Goal: Task Accomplishment & Management: Use online tool/utility

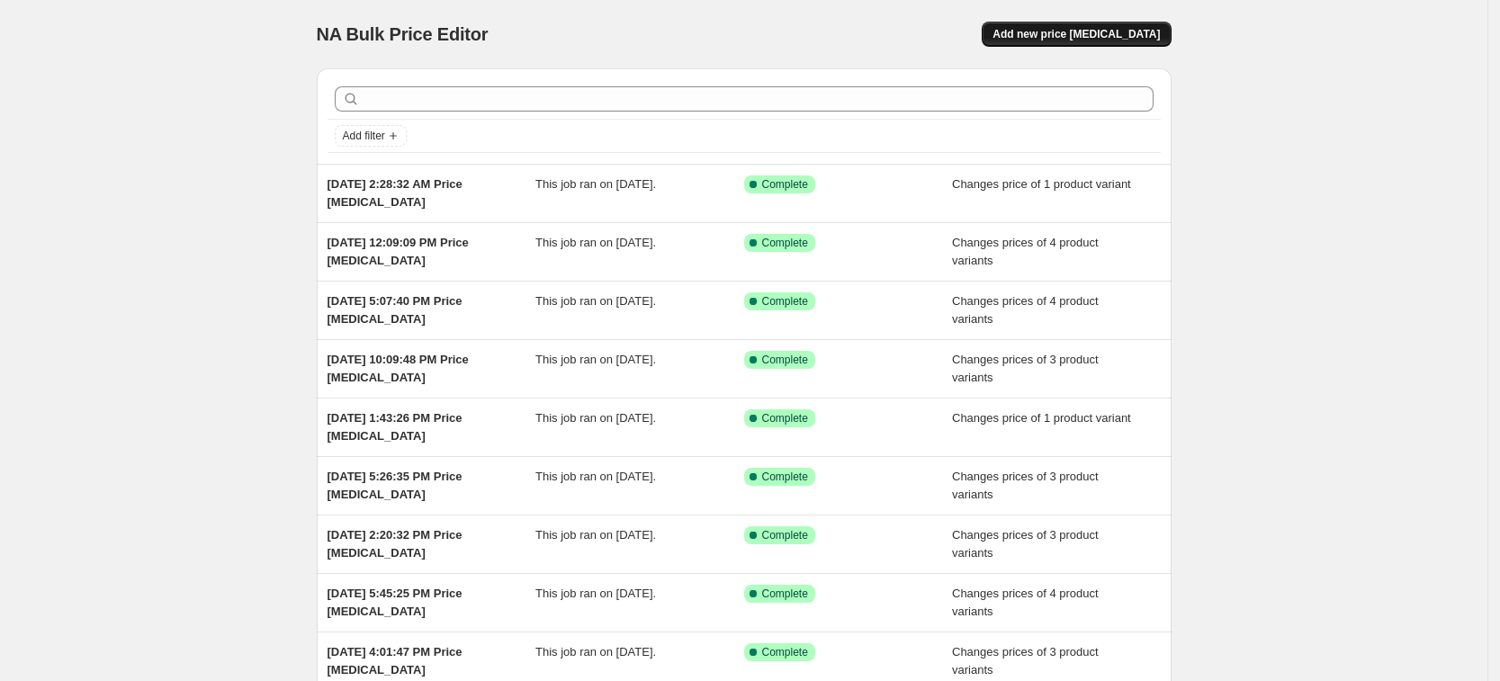
click at [1104, 34] on span "Add new price change job" at bounding box center [1075, 34] width 167 height 14
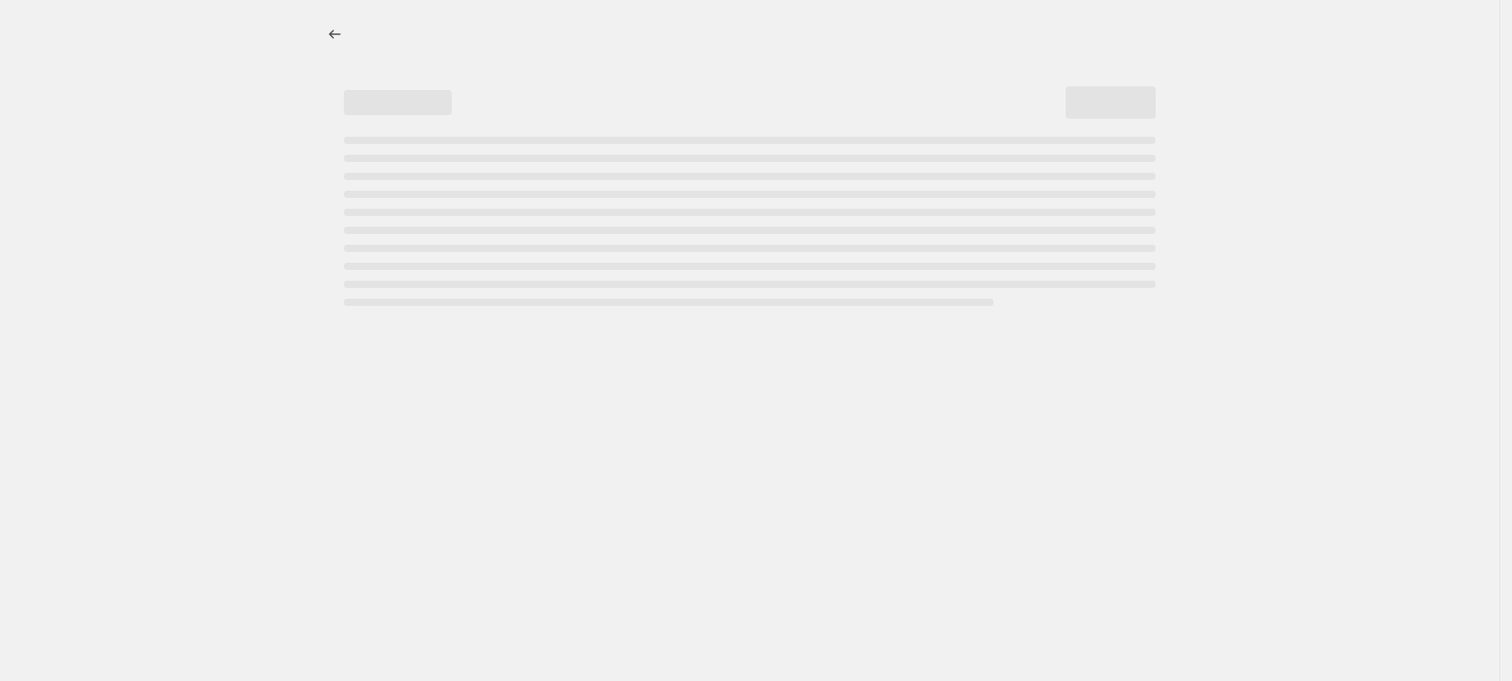
select select "percentage"
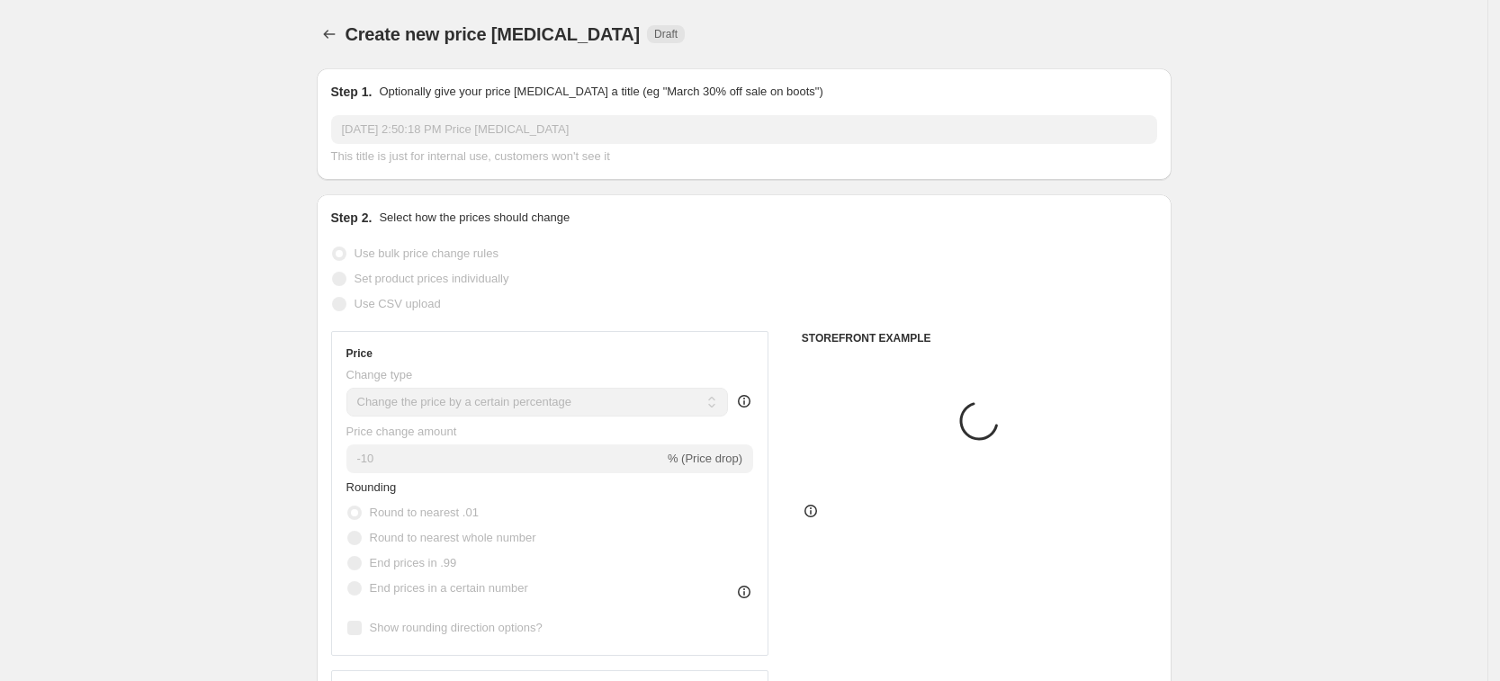
click at [452, 274] on span "Set product prices individually" at bounding box center [432, 278] width 155 height 13
click at [333, 273] on input "Set product prices individually" at bounding box center [332, 272] width 1 height 1
radio input "true"
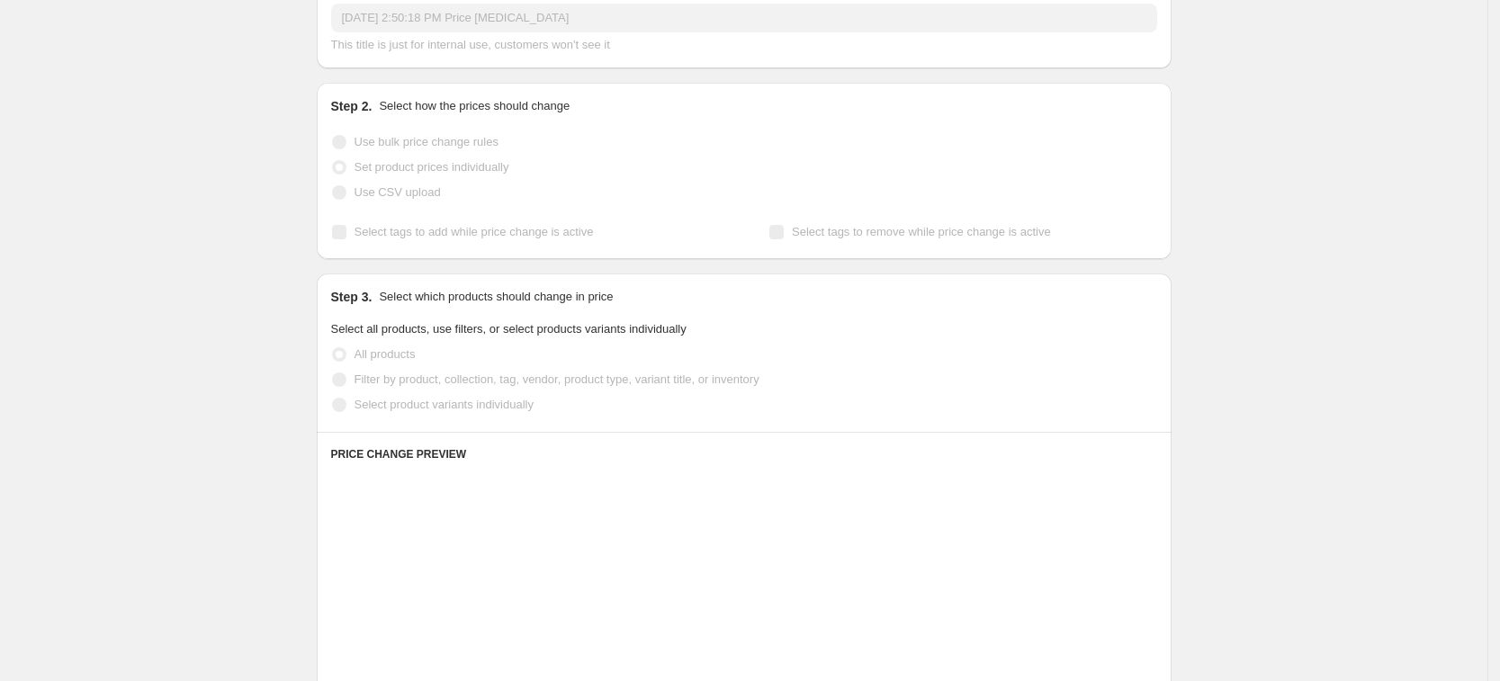
scroll to position [112, 0]
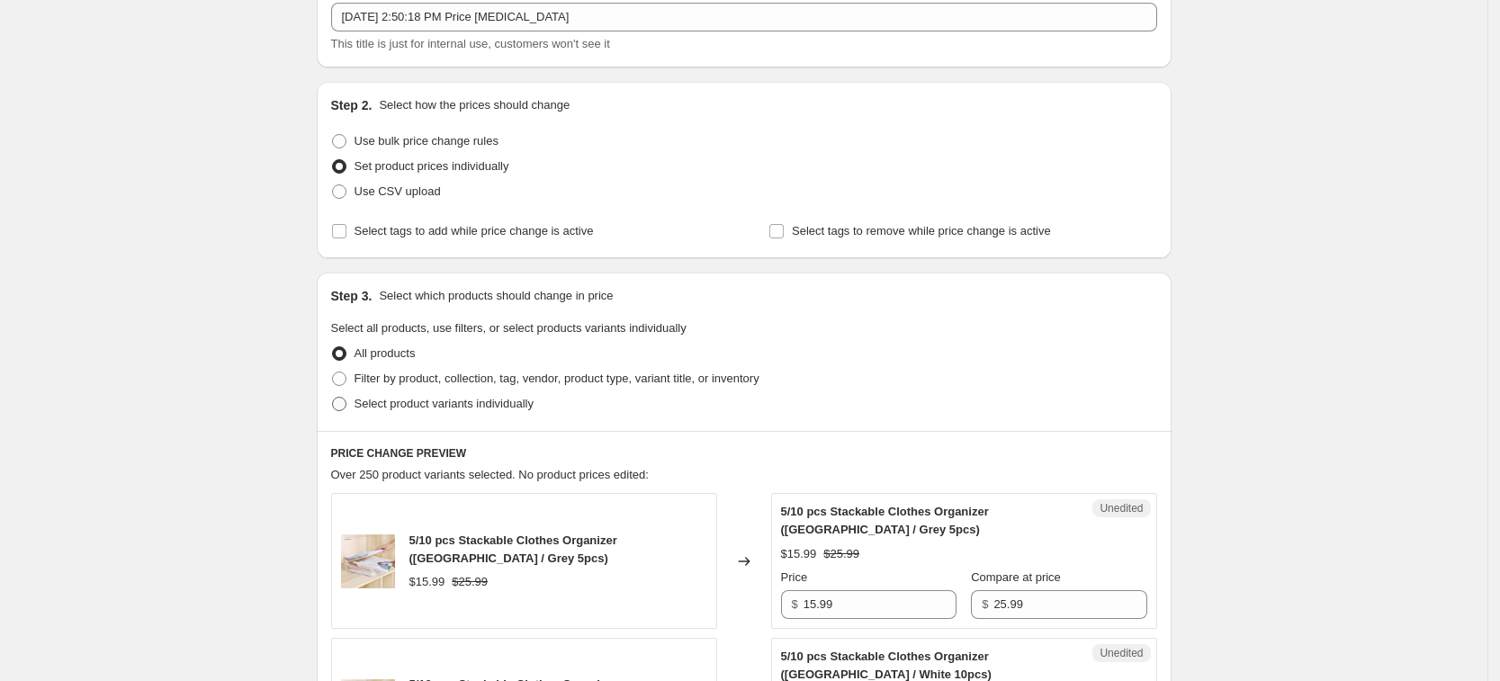
click at [455, 395] on span "Select product variants individually" at bounding box center [444, 404] width 179 height 18
click at [333, 397] on input "Select product variants individually" at bounding box center [332, 397] width 1 height 1
radio input "true"
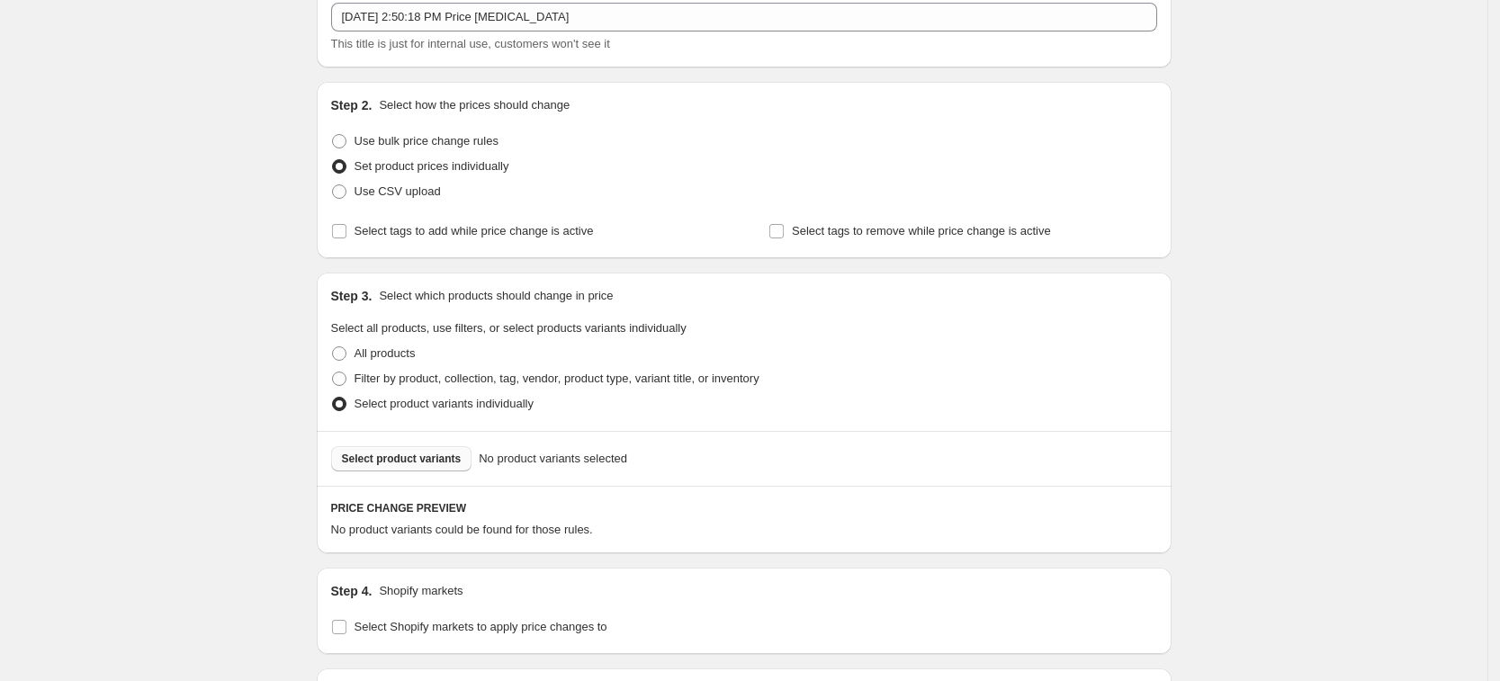
click at [437, 465] on span "Select product variants" at bounding box center [402, 459] width 120 height 14
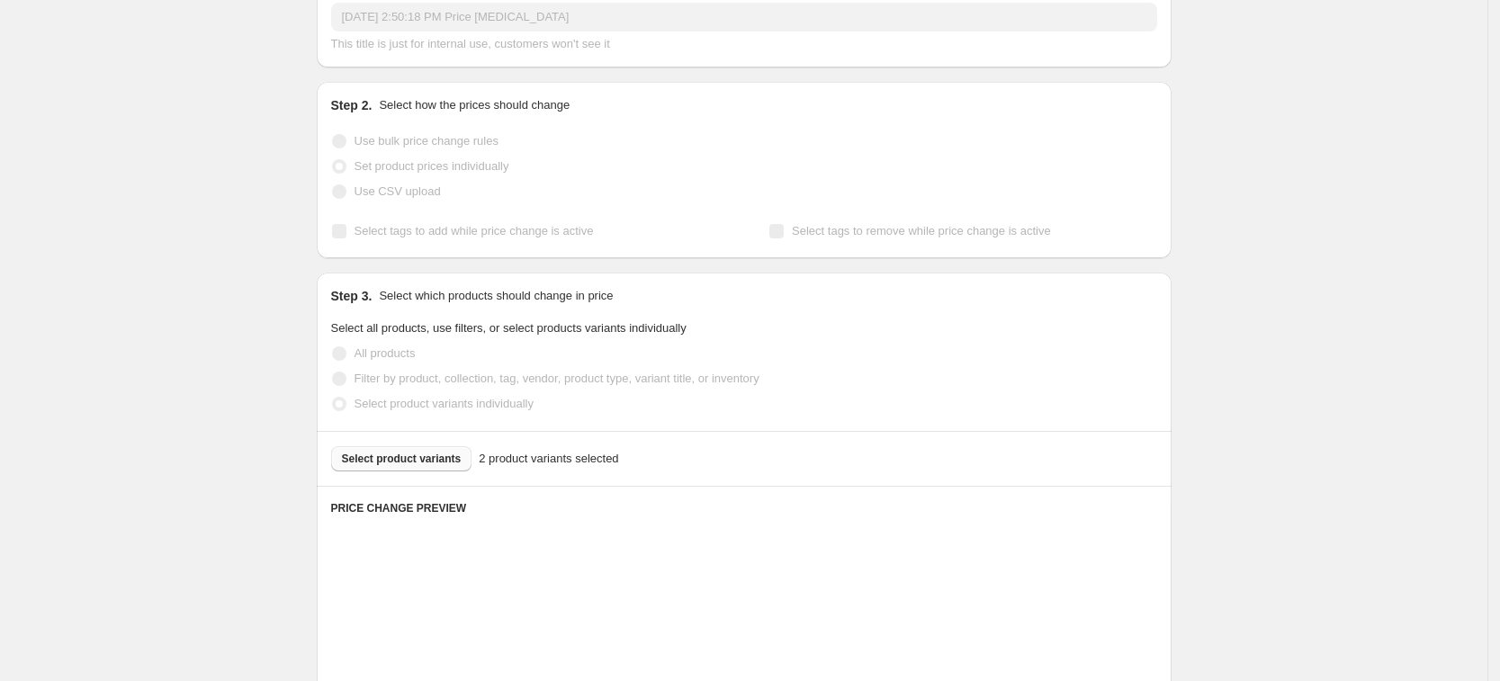
scroll to position [675, 0]
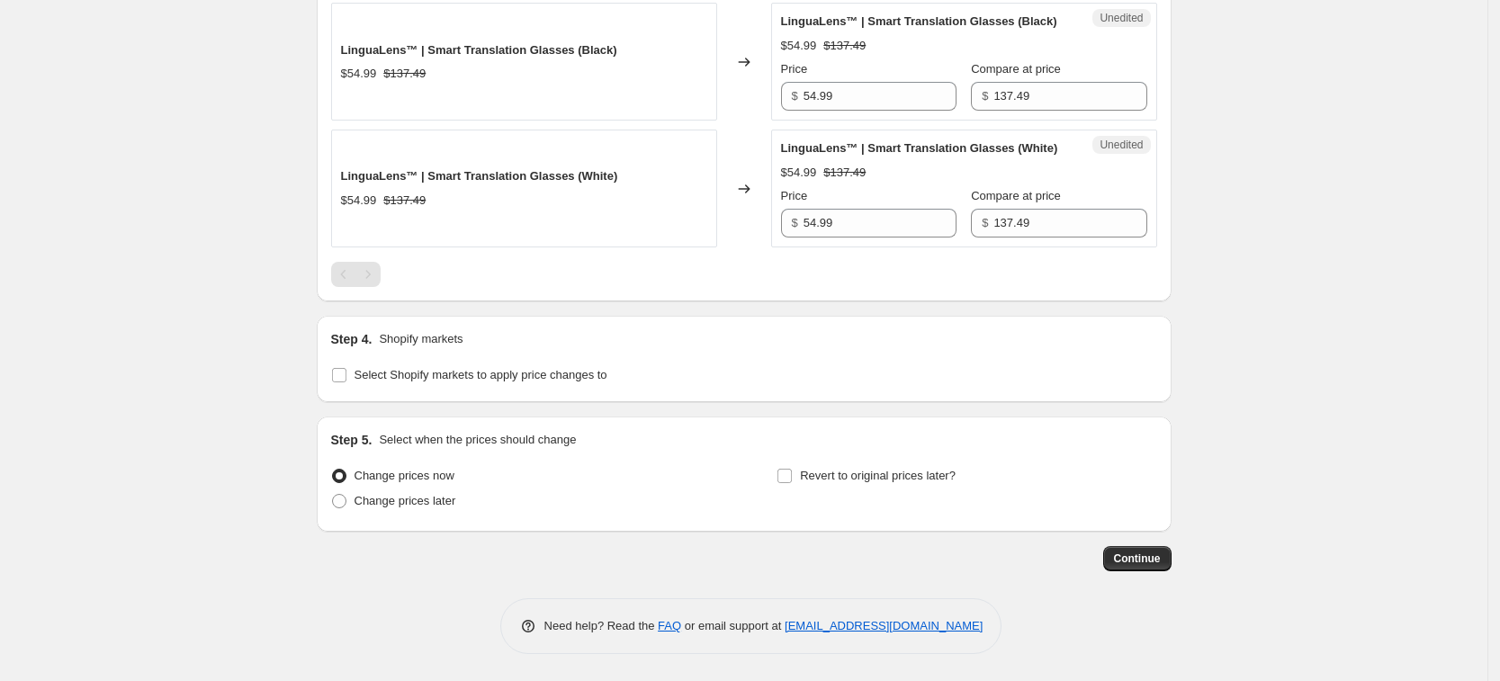
click at [465, 402] on div "Step 4. Shopify markets Select Shopify markets to apply price changes to" at bounding box center [744, 359] width 855 height 86
click at [470, 402] on div "Step 4. Shopify markets Select Shopify markets to apply price changes to" at bounding box center [744, 359] width 855 height 86
click at [472, 384] on span "Select Shopify markets to apply price changes to" at bounding box center [481, 375] width 253 height 18
click at [346, 382] on input "Select Shopify markets to apply price changes to" at bounding box center [339, 375] width 14 height 14
checkbox input "true"
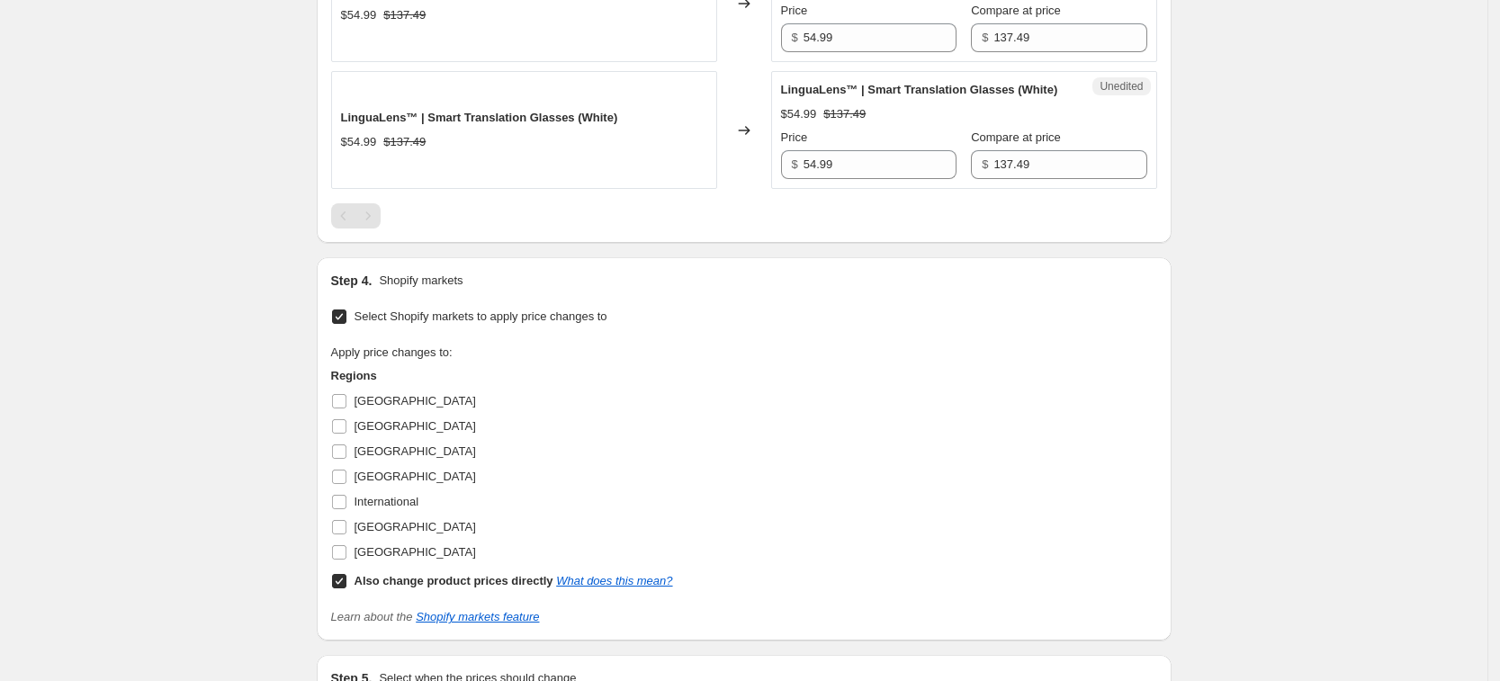
scroll to position [787, 0]
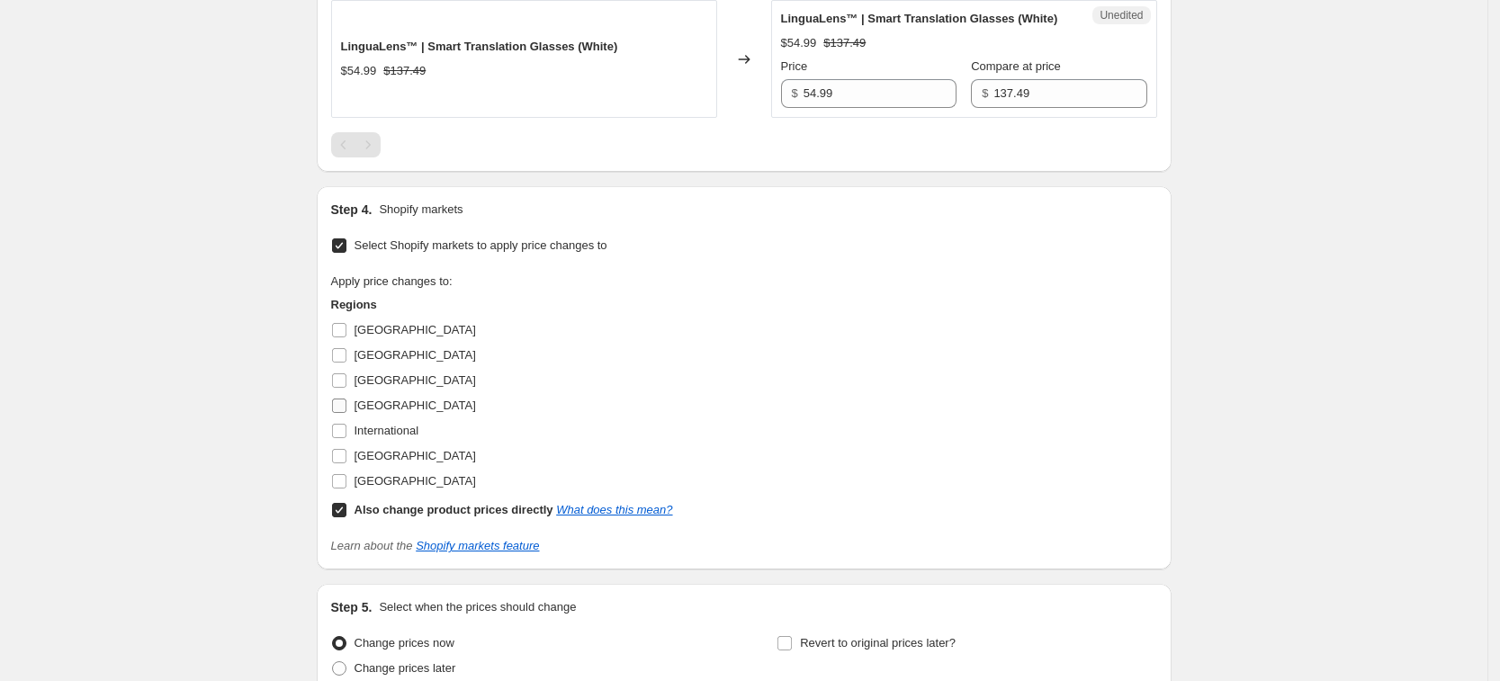
click at [384, 418] on label "Germany" at bounding box center [403, 405] width 145 height 25
click at [346, 413] on input "Germany" at bounding box center [339, 406] width 14 height 14
checkbox input "true"
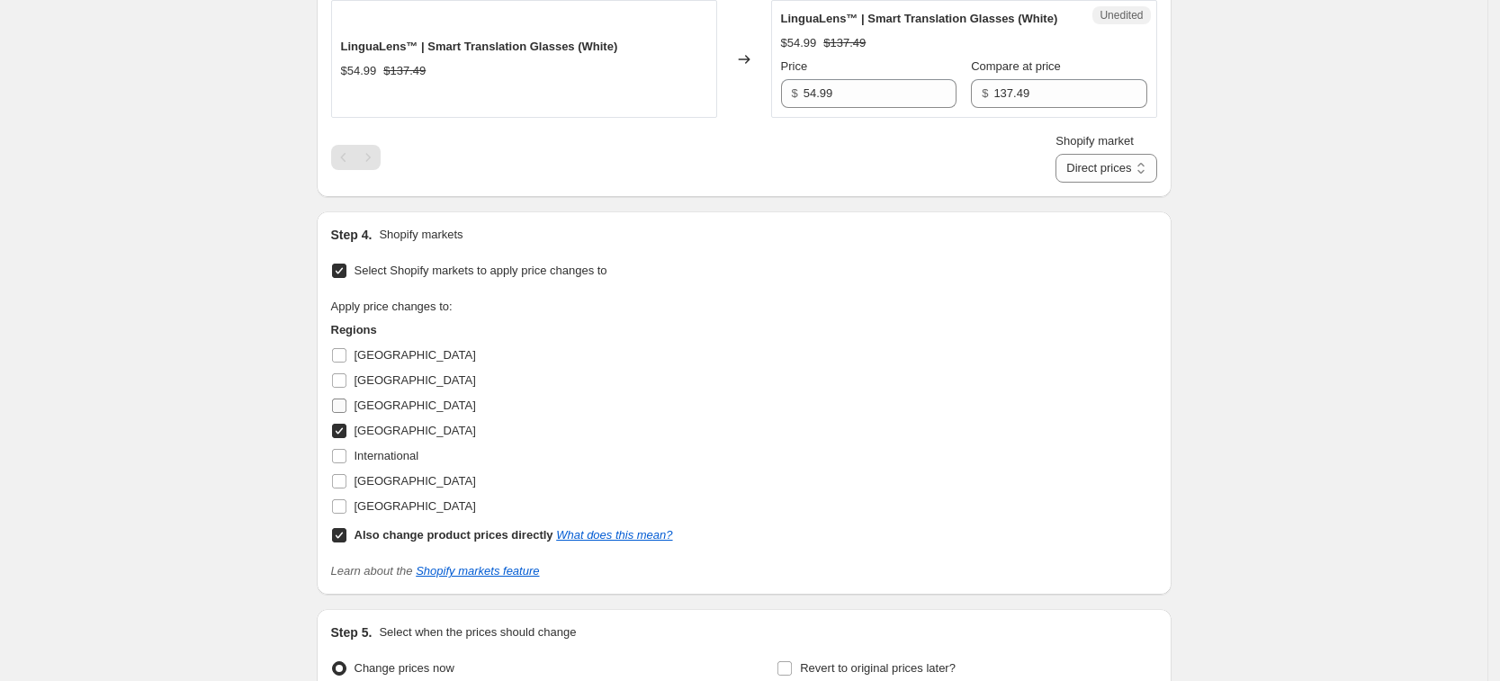
click at [382, 412] on span "France" at bounding box center [415, 405] width 121 height 13
click at [346, 413] on input "France" at bounding box center [339, 406] width 14 height 14
checkbox input "true"
click at [396, 488] on span "United Kingdom" at bounding box center [415, 480] width 121 height 13
click at [346, 489] on input "United Kingdom" at bounding box center [339, 481] width 14 height 14
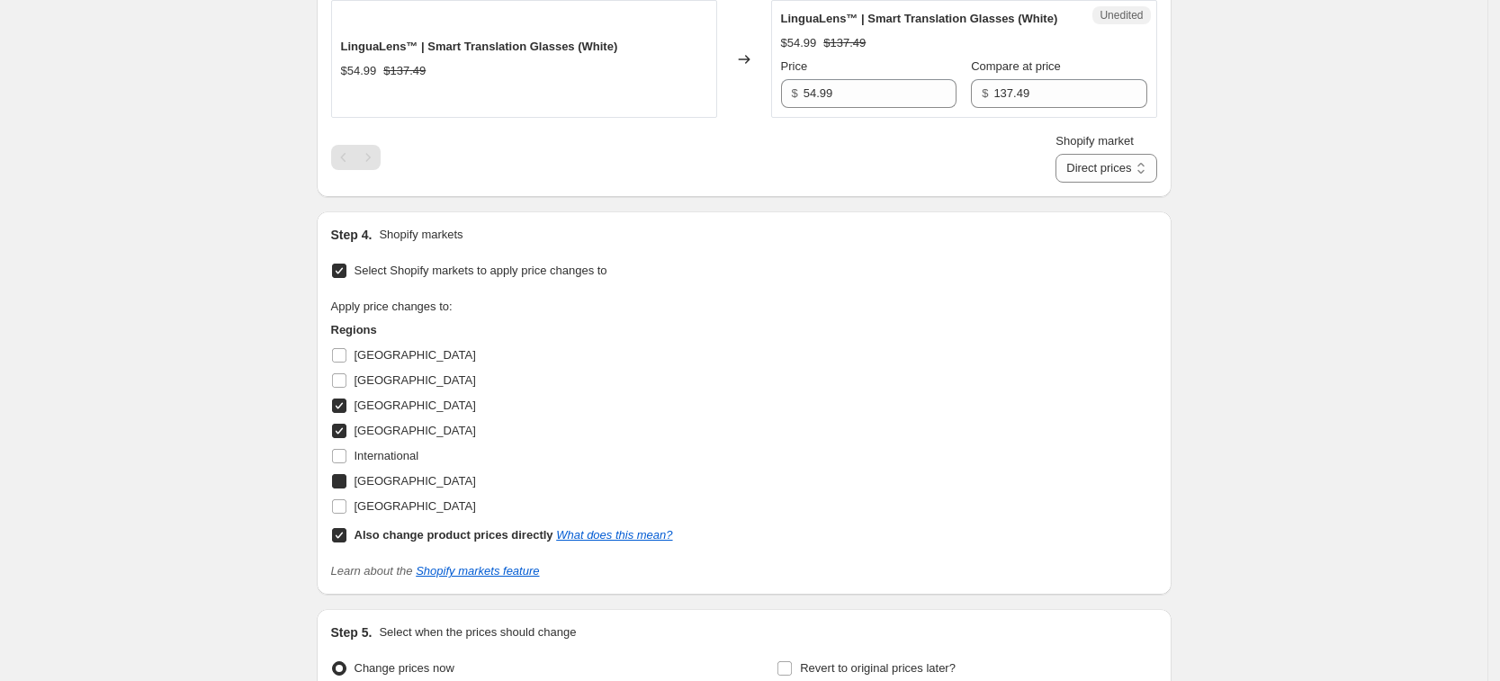
checkbox input "true"
click at [397, 513] on span "United States" at bounding box center [415, 505] width 121 height 13
click at [346, 514] on input "United States" at bounding box center [339, 506] width 14 height 14
checkbox input "true"
click at [408, 542] on b "Also change product prices directly" at bounding box center [454, 534] width 199 height 13
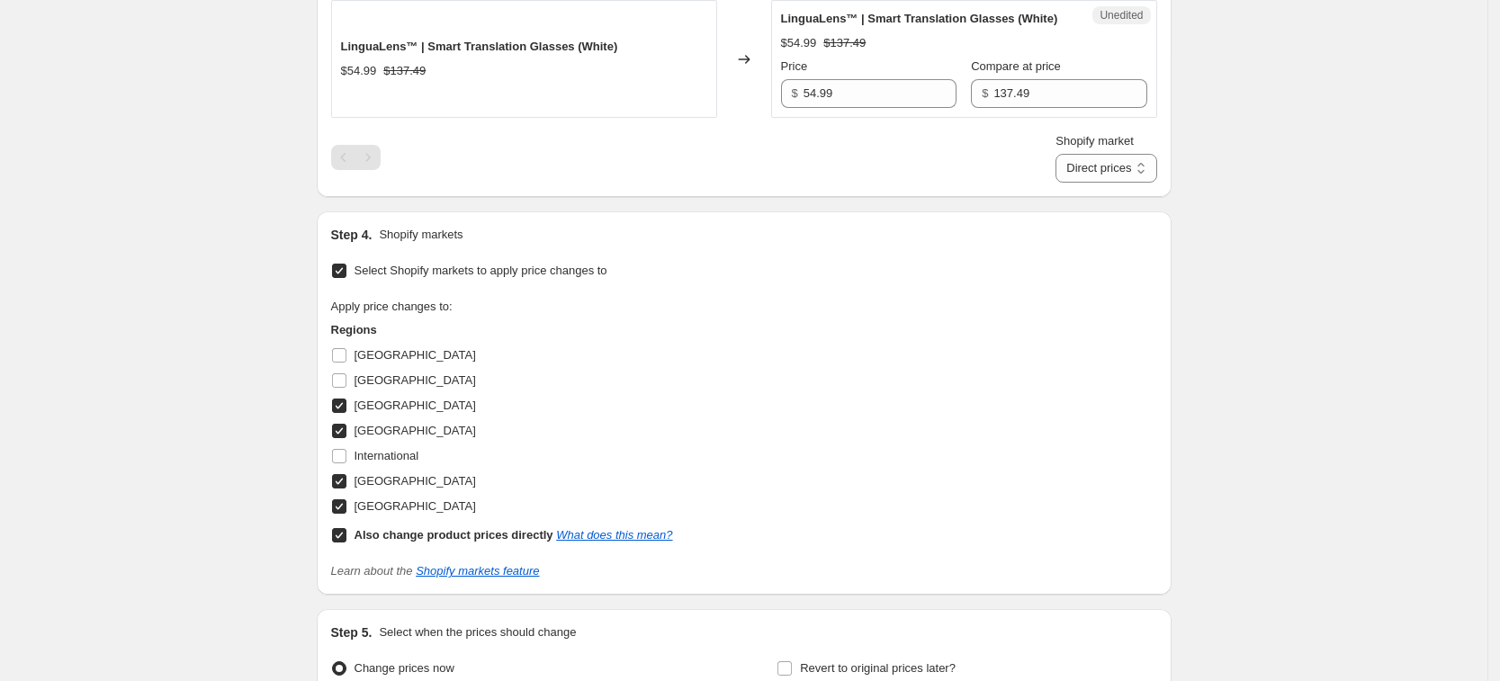
click at [346, 543] on input "Also change product prices directly What does this mean?" at bounding box center [339, 535] width 14 height 14
checkbox input "false"
select select "13152354545"
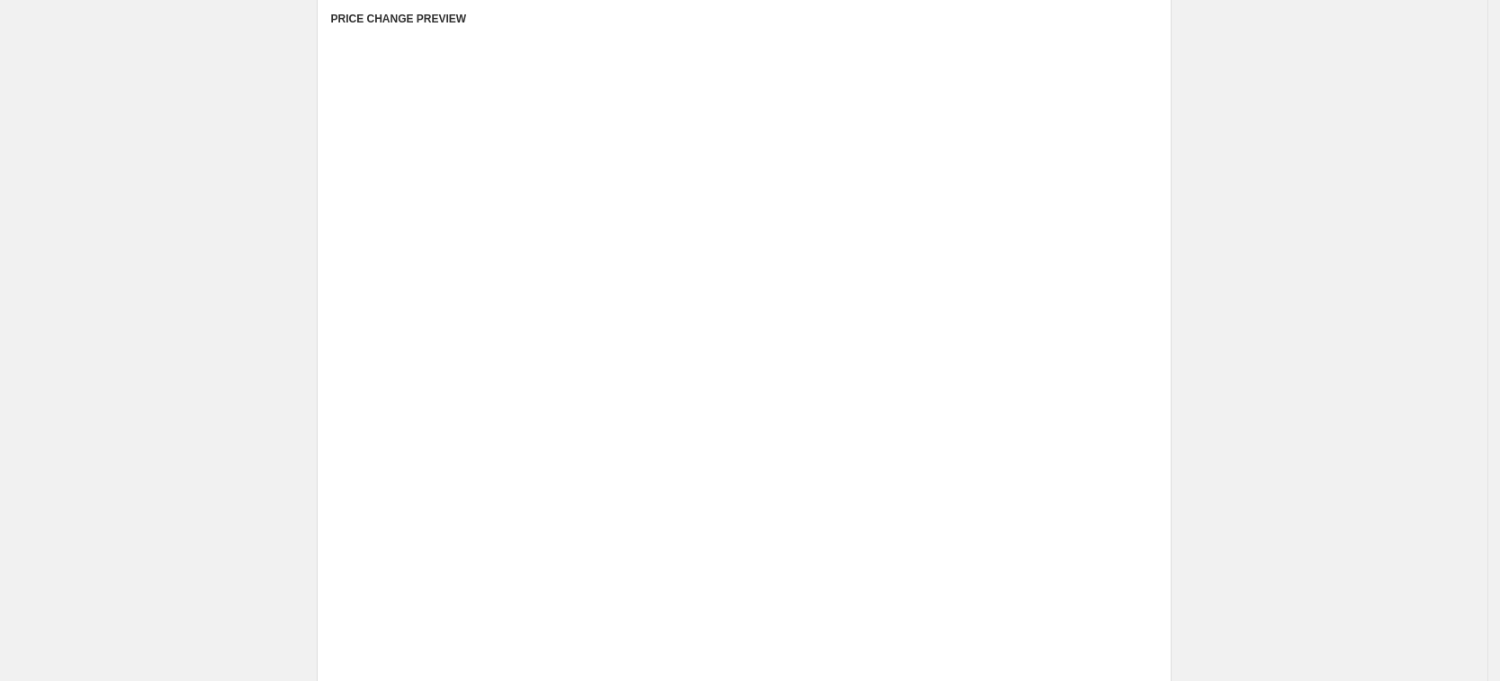
scroll to position [562, 0]
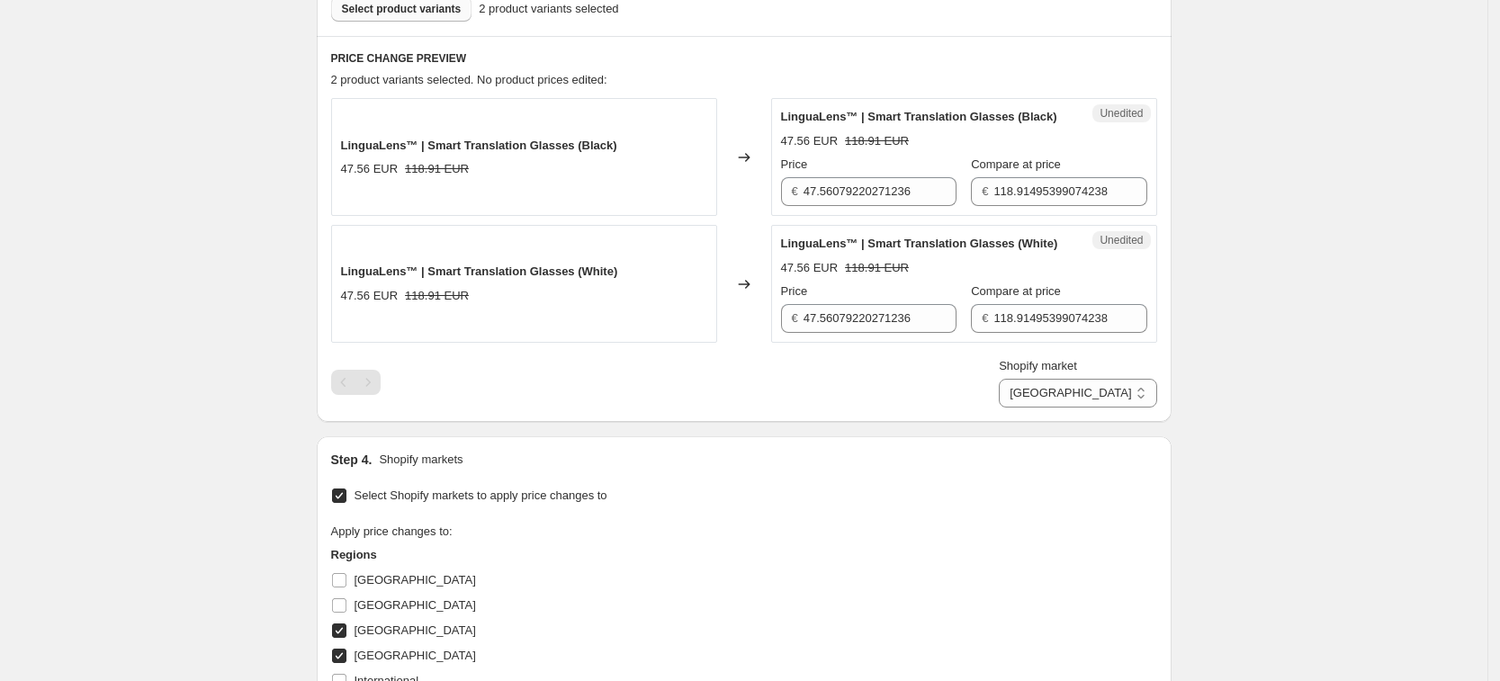
click at [885, 174] on div "Price" at bounding box center [868, 165] width 175 height 18
click at [881, 202] on input "47.56079220271236" at bounding box center [880, 191] width 153 height 29
click at [876, 202] on input "47.56079220271236" at bounding box center [880, 191] width 153 height 29
type input "54.99"
type input "137.49"
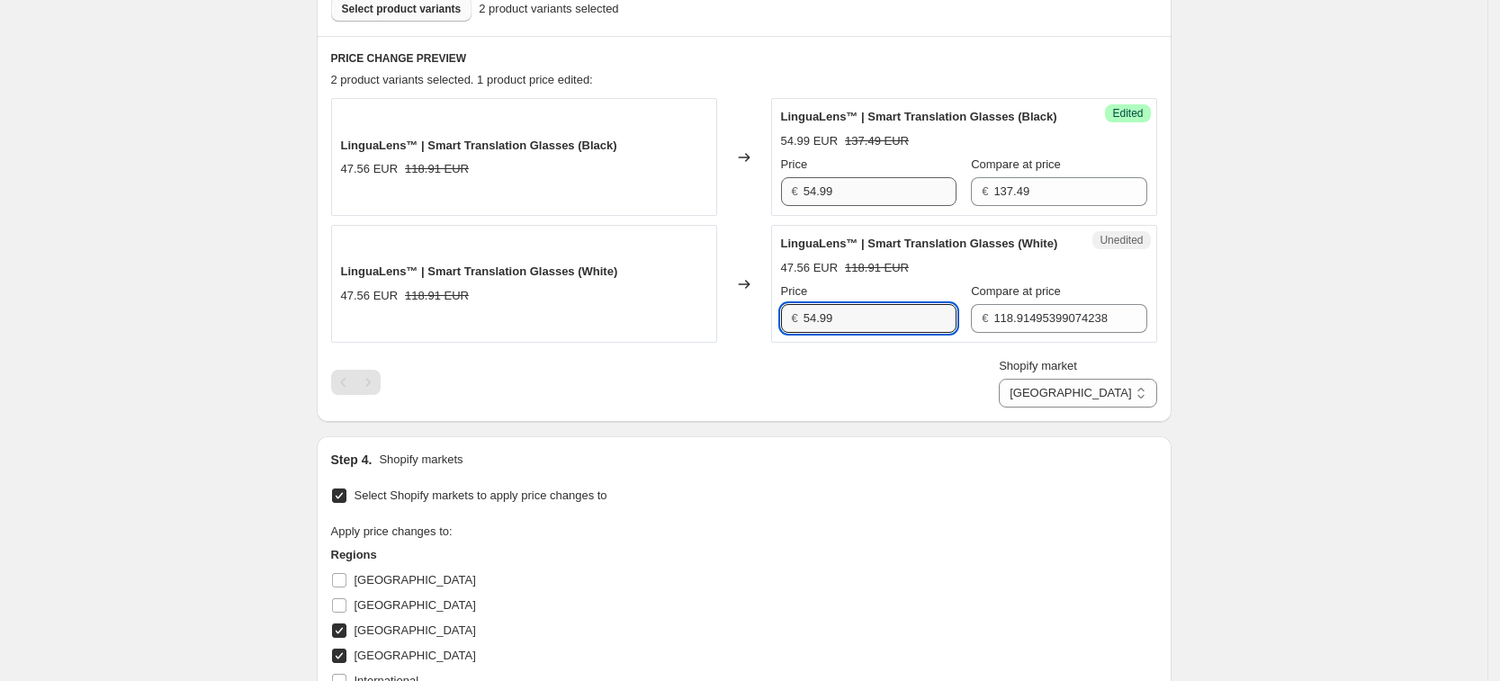
type input "54.99"
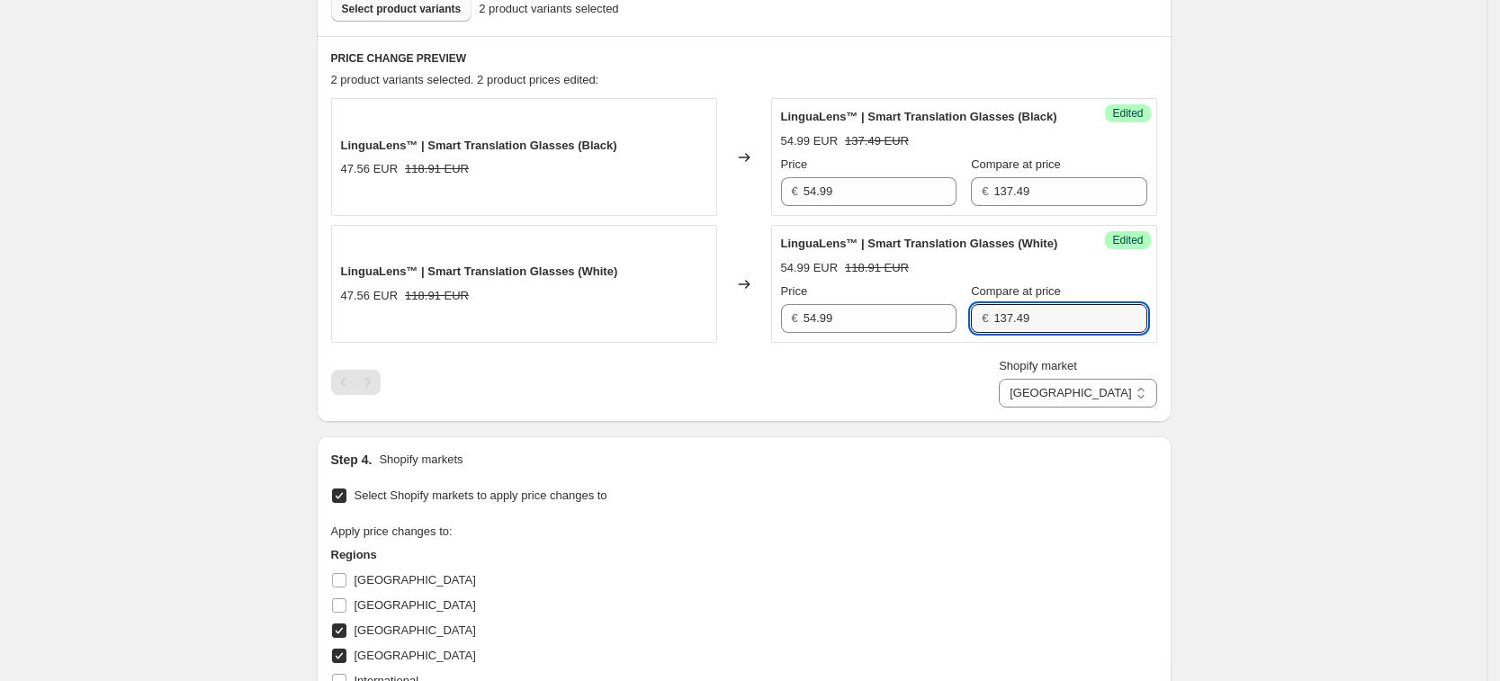
type input "137.49"
click at [935, 422] on div "PRICE CHANGE PREVIEW 2 product variants selected. 2 product prices edited: Ling…" at bounding box center [744, 229] width 855 height 386
click at [1139, 408] on select "France Germany United Kingdom United States" at bounding box center [1077, 393] width 157 height 29
select select "13152321777"
click at [1080, 408] on select "France Germany United Kingdom United States" at bounding box center [1077, 393] width 157 height 29
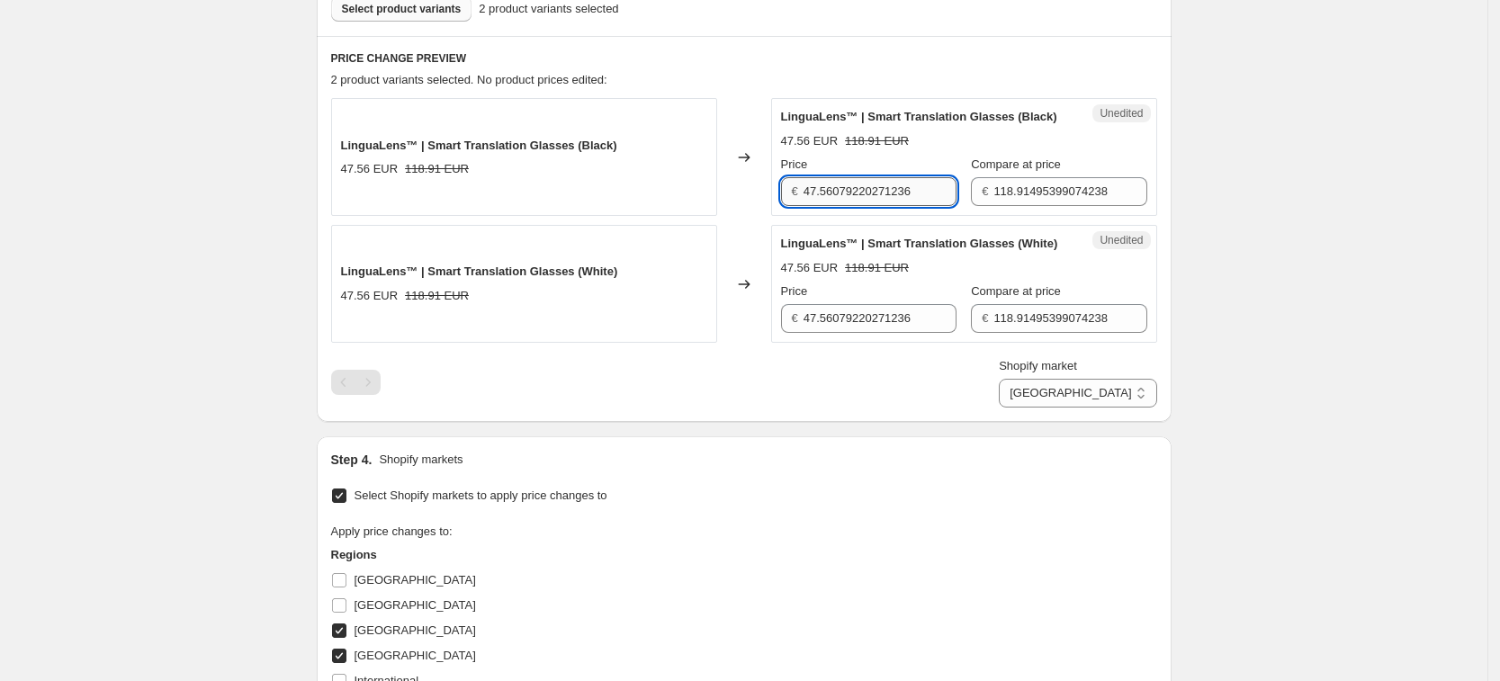
click at [885, 197] on input "47.56079220271236" at bounding box center [880, 191] width 153 height 29
type input "54.99"
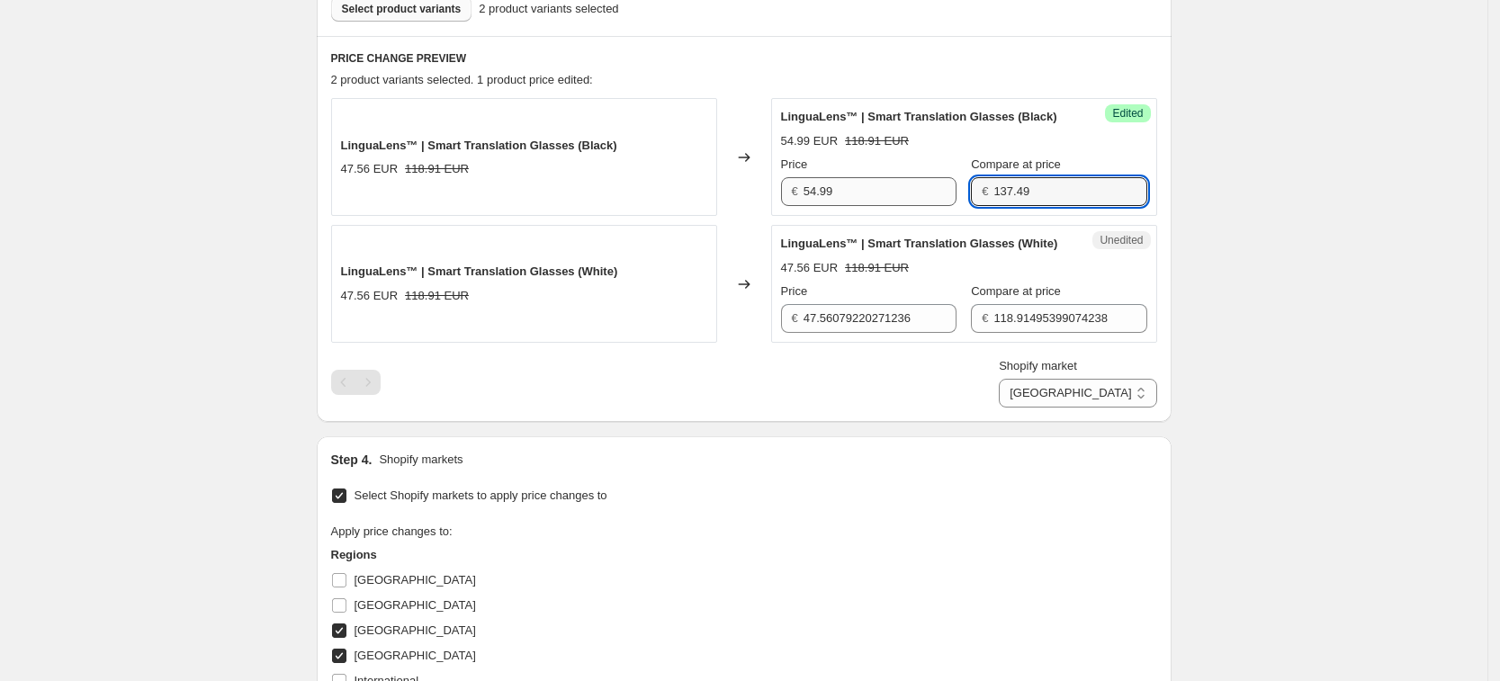
type input "137.49"
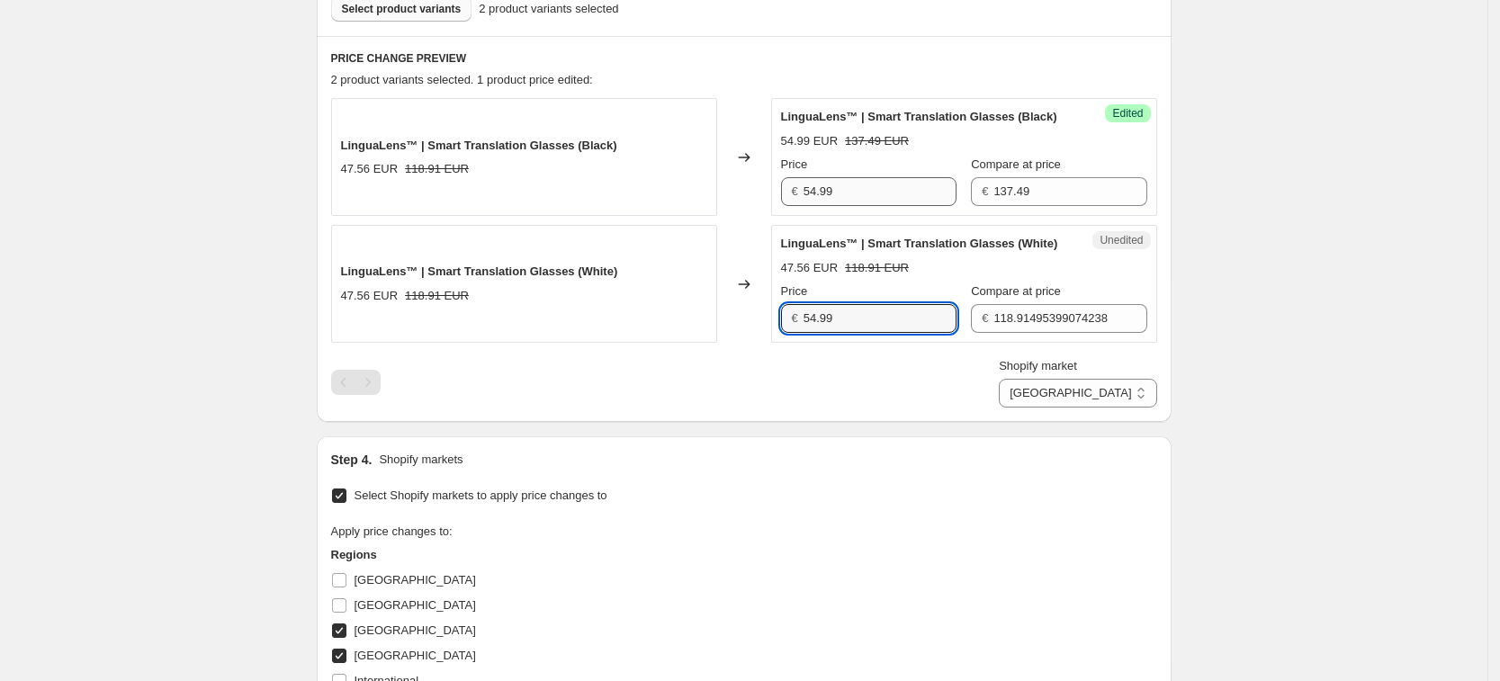
type input "54.99"
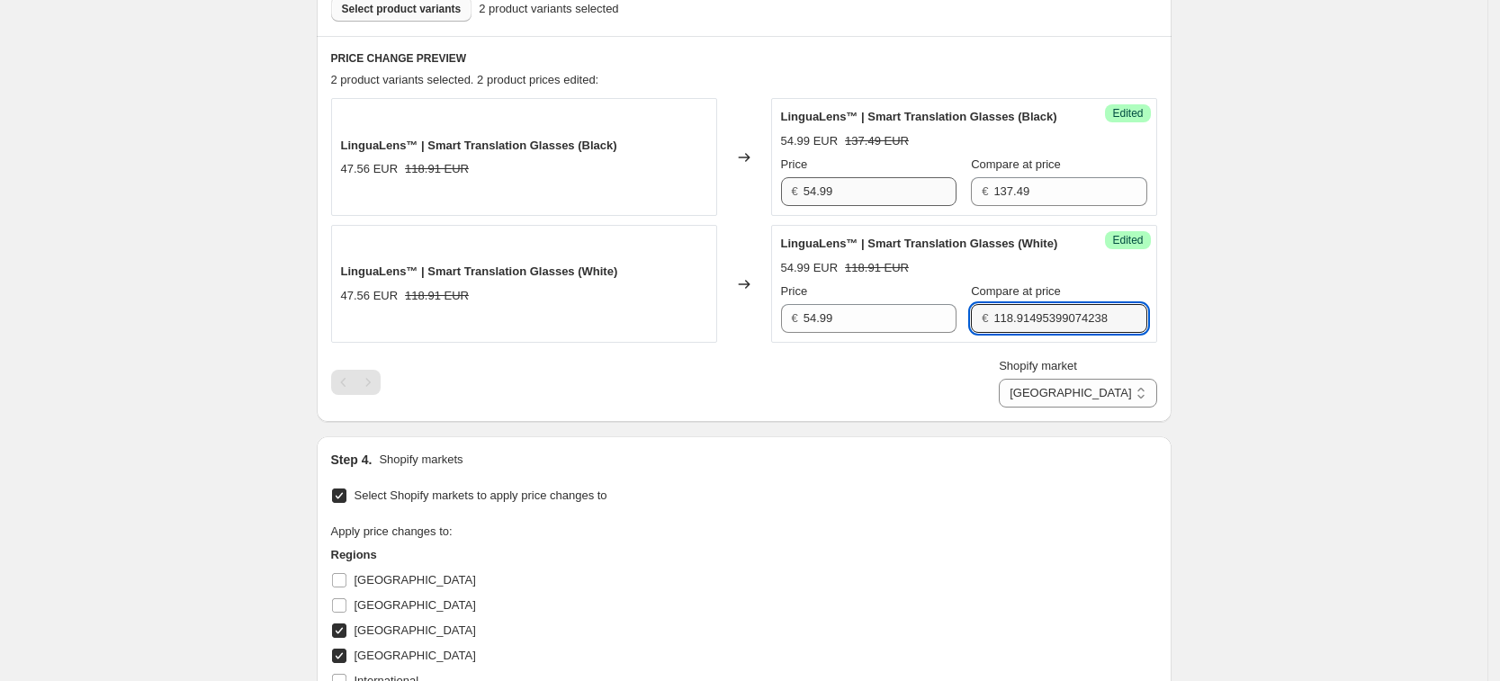
type input "3"
type input "137.49"
click at [937, 390] on div "LinguaLens™ | Smart Translation Glasses (Black) 47.56 EUR 118.91 EUR Changed to…" at bounding box center [744, 253] width 826 height 310
click at [1154, 408] on select "France Germany United Kingdom United States" at bounding box center [1077, 393] width 157 height 29
select select "7501644017"
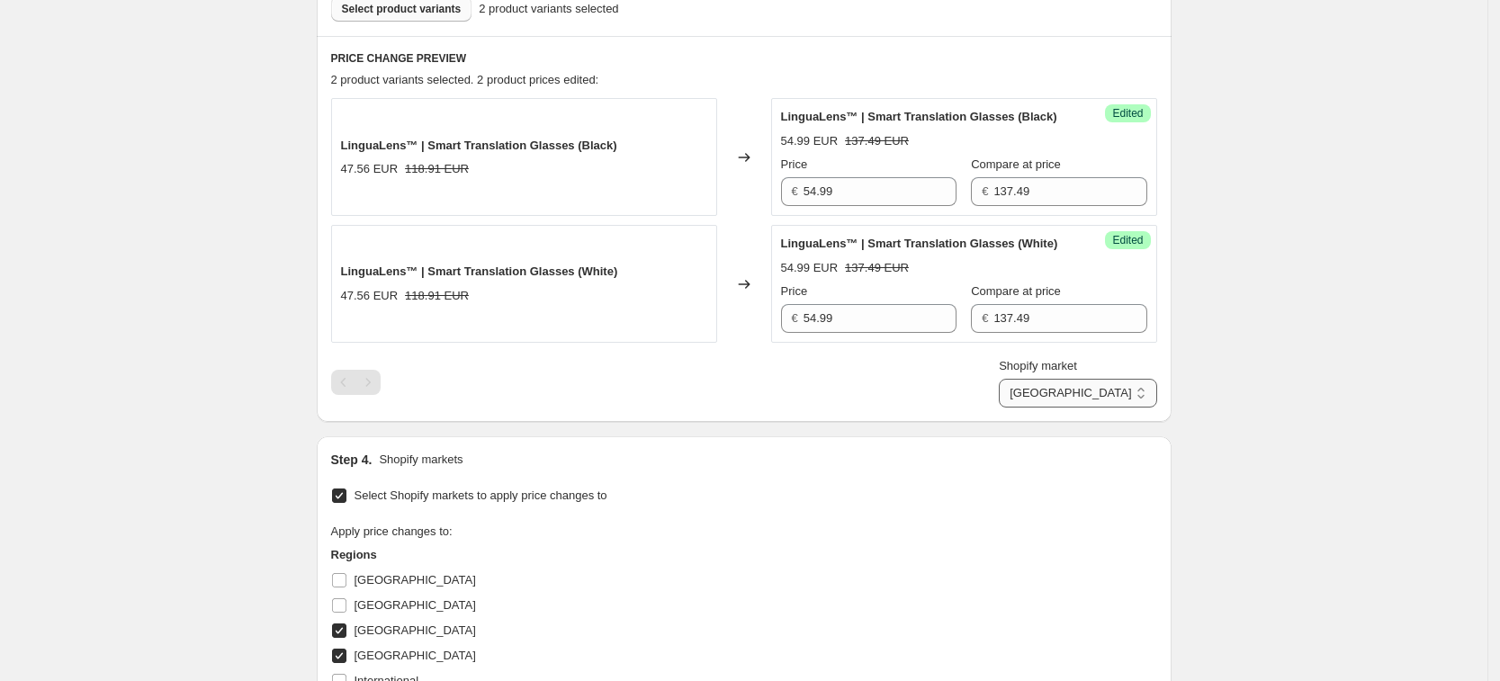
click at [1041, 408] on select "France Germany United Kingdom United States" at bounding box center [1077, 393] width 157 height 29
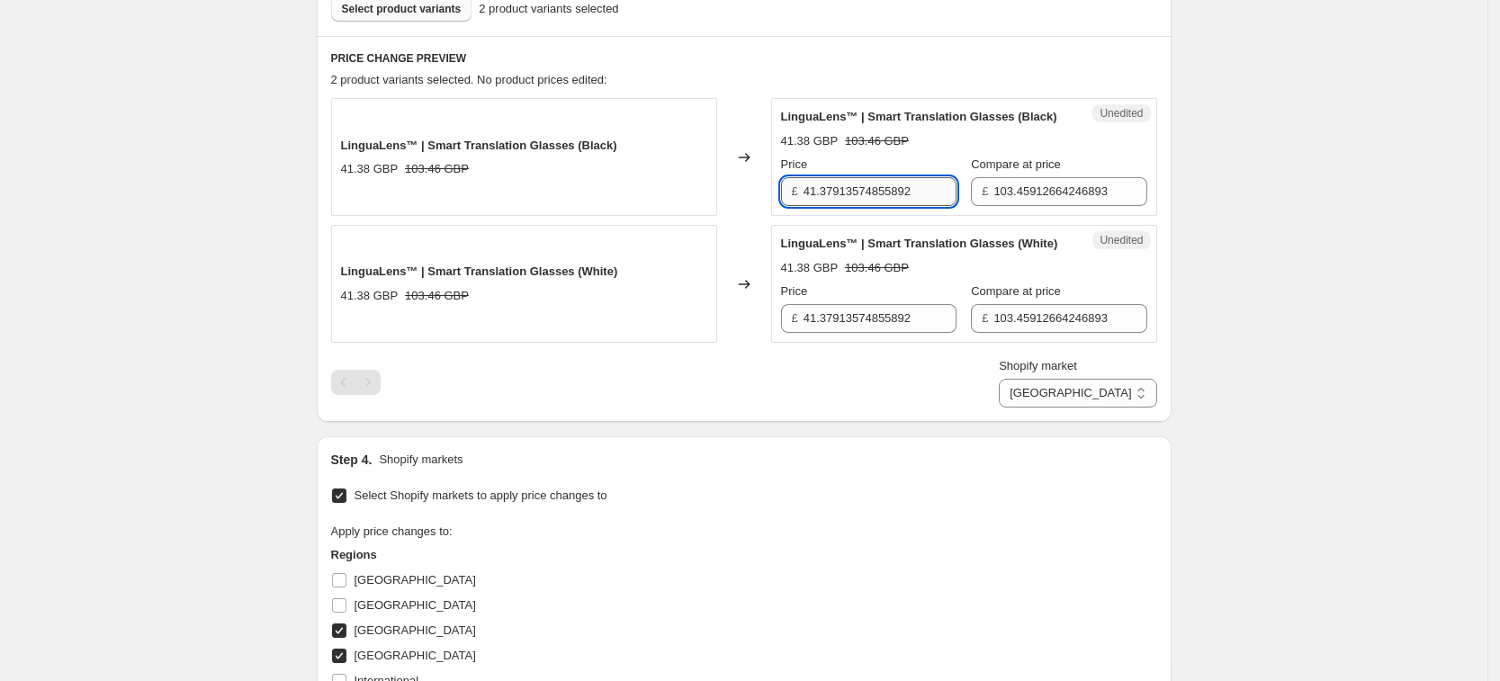
click at [904, 206] on input "41.37913574855892" at bounding box center [880, 191] width 153 height 29
click at [813, 206] on input "46.99" at bounding box center [880, 191] width 153 height 29
click at [831, 206] on input "46.99" at bounding box center [880, 191] width 153 height 29
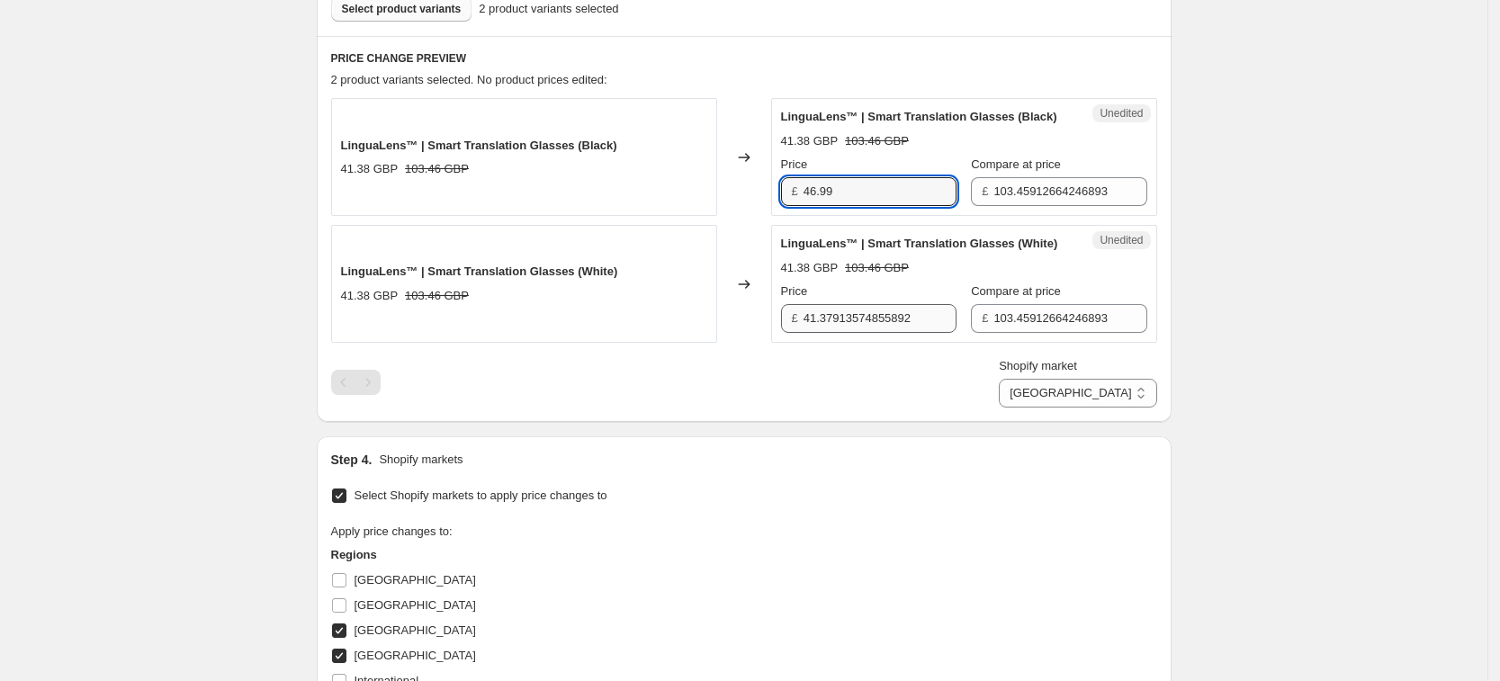
type input "46.99"
click at [879, 333] on input "41.37913574855892" at bounding box center [880, 318] width 153 height 29
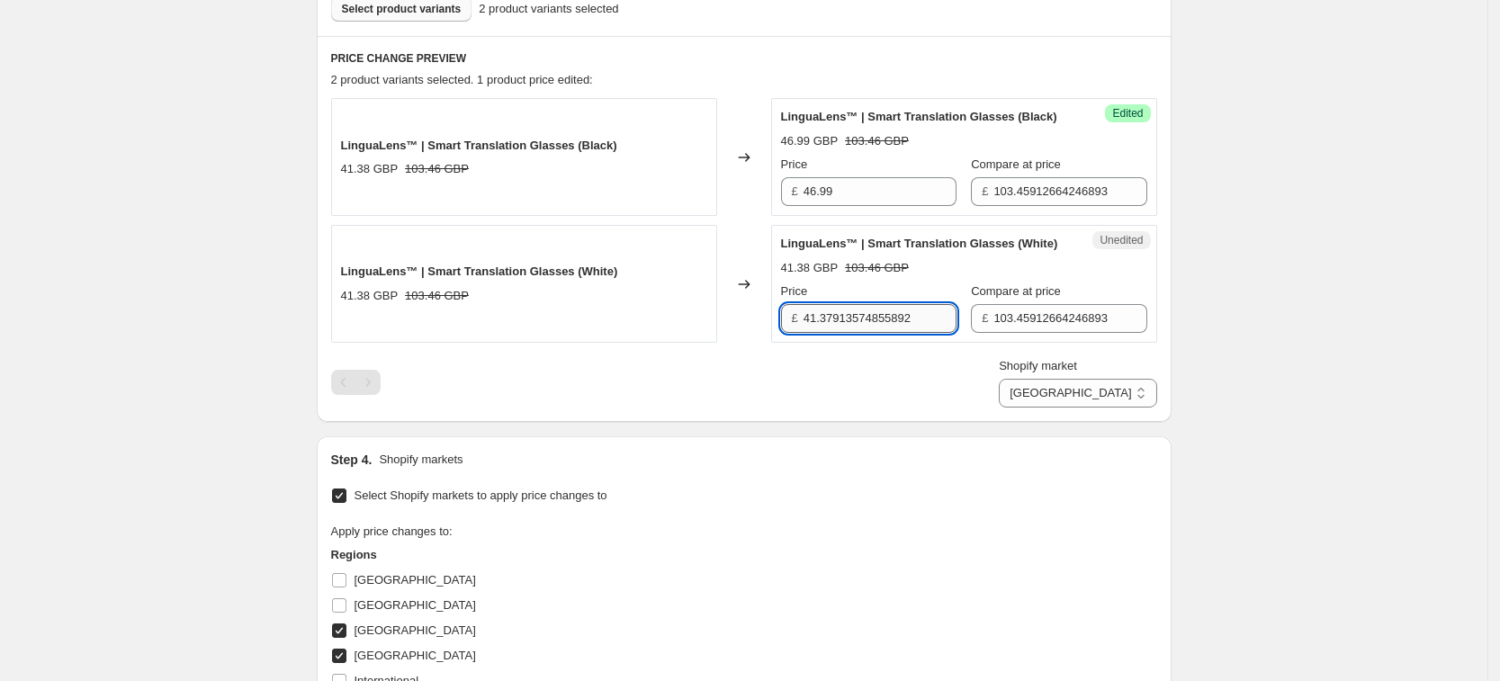
paste input "6.99"
type input "46.99"
drag, startPoint x: 1008, startPoint y: 227, endPoint x: 1018, endPoint y: 219, distance: 12.8
click at [1010, 216] on div "Success Edited LinguaLens™ | Smart Translation Glasses (Black) 46.99 GBP 103.46…" at bounding box center [964, 157] width 386 height 118
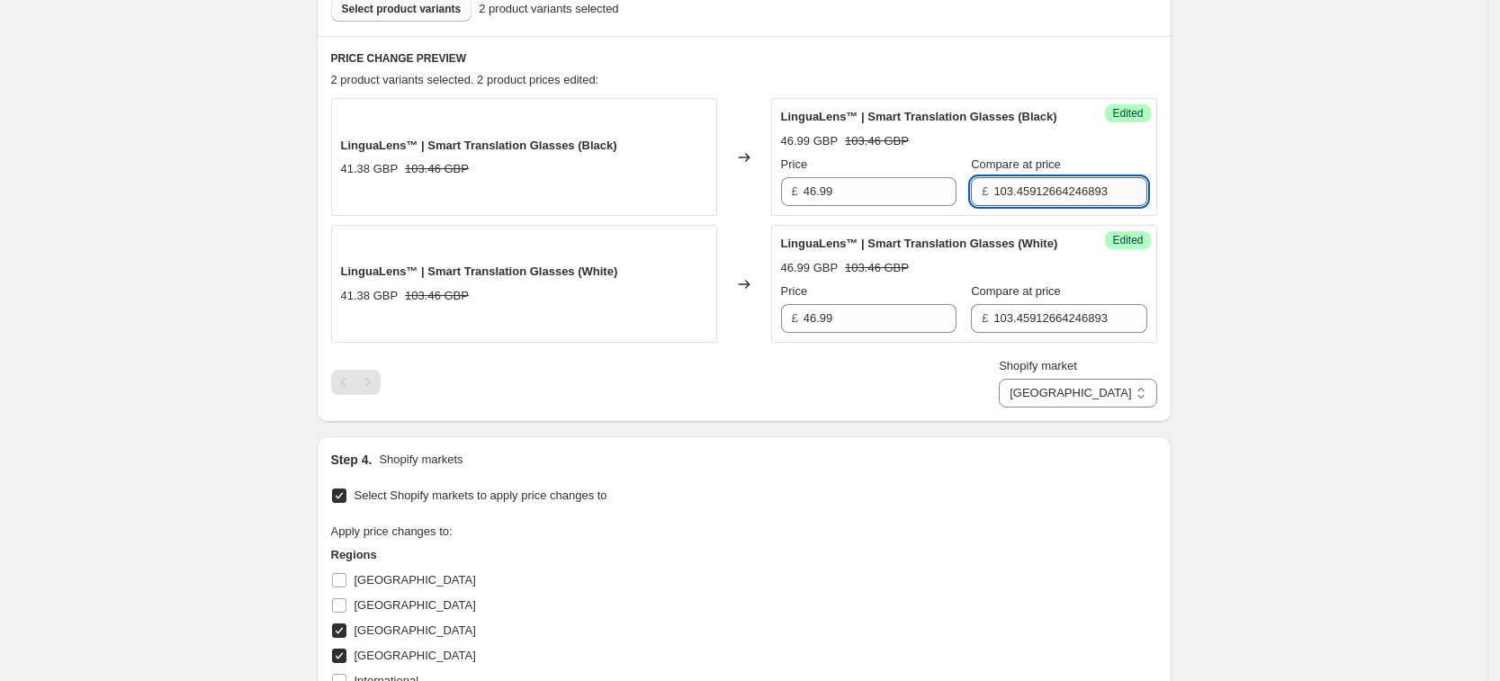
click at [1019, 206] on input "103.45912664246893" at bounding box center [1069, 191] width 153 height 29
click at [1010, 206] on input "116.99" at bounding box center [1069, 191] width 153 height 29
type input "116.99"
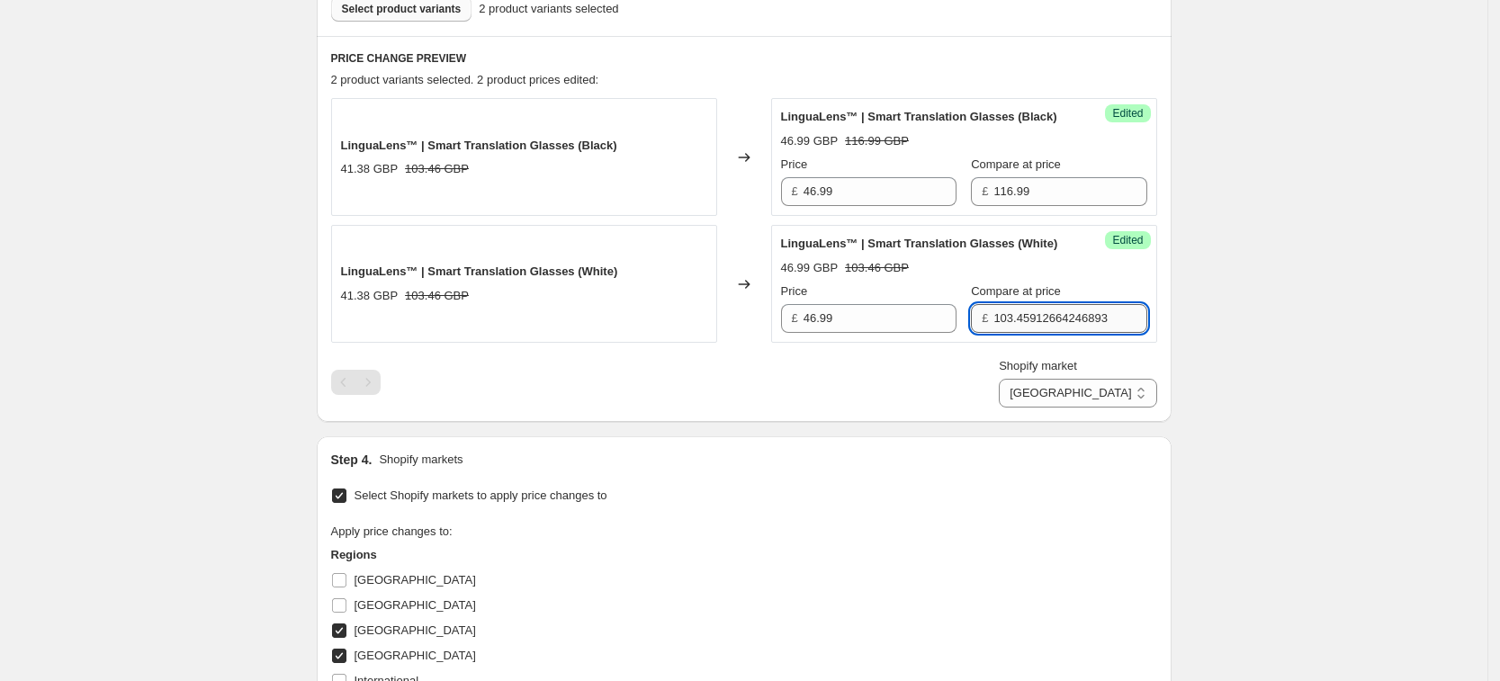
click at [1034, 333] on input "103.45912664246893" at bounding box center [1069, 318] width 153 height 29
paste input "16.99"
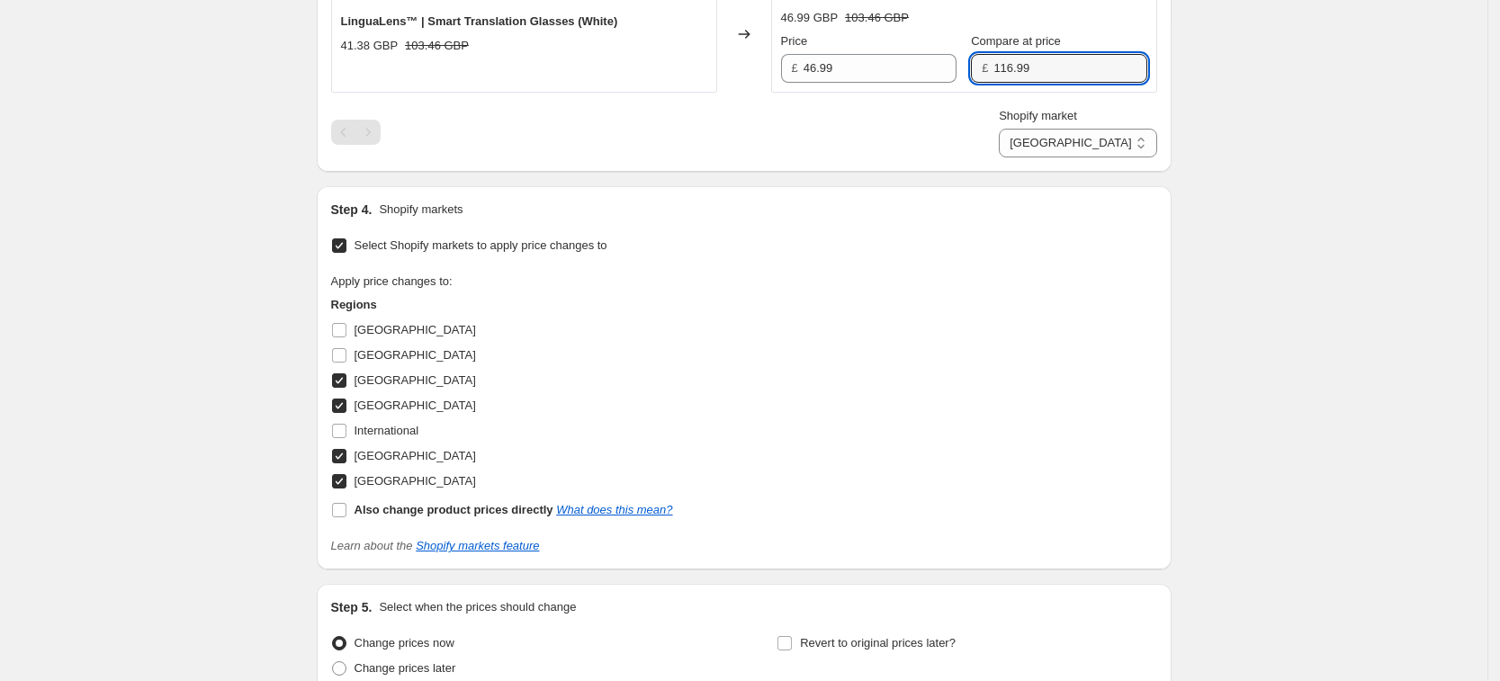
scroll to position [1016, 0]
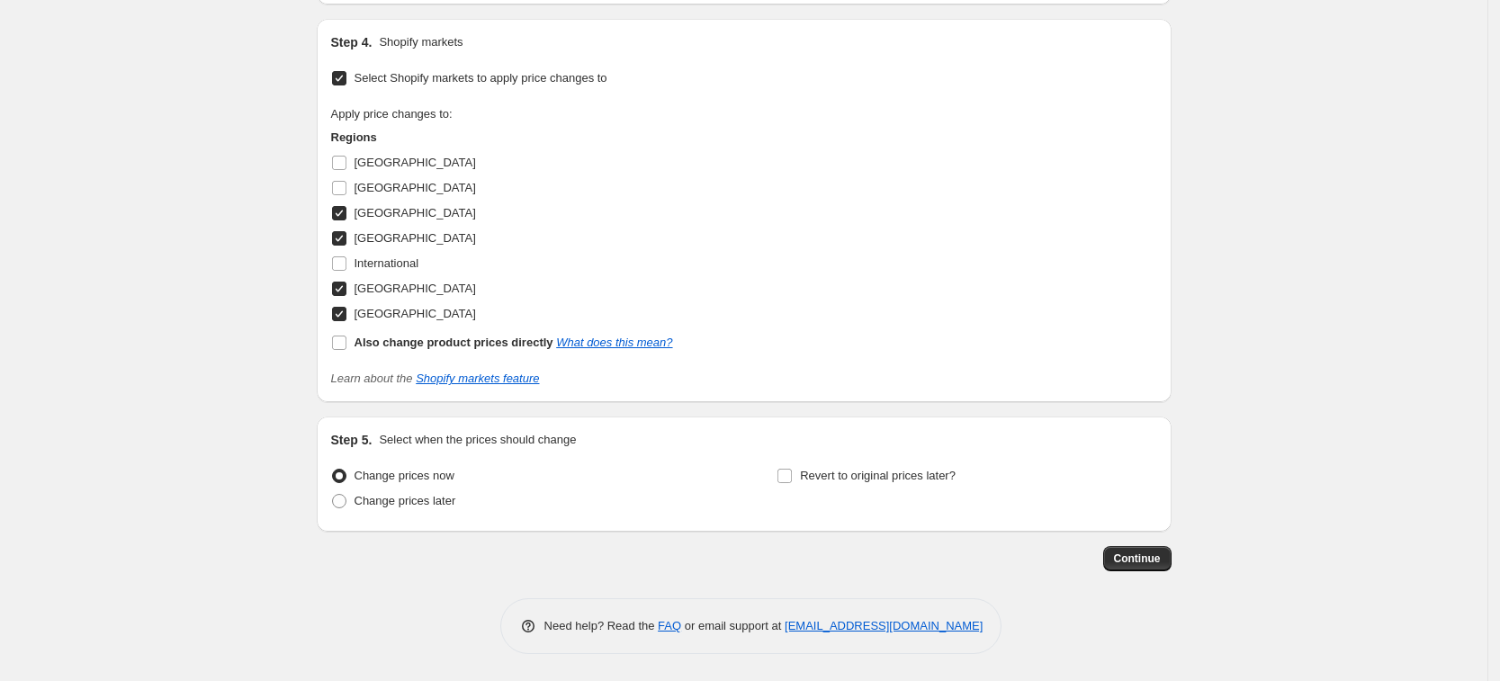
type input "116.99"
click at [1157, 551] on button "Continue" at bounding box center [1137, 558] width 68 height 25
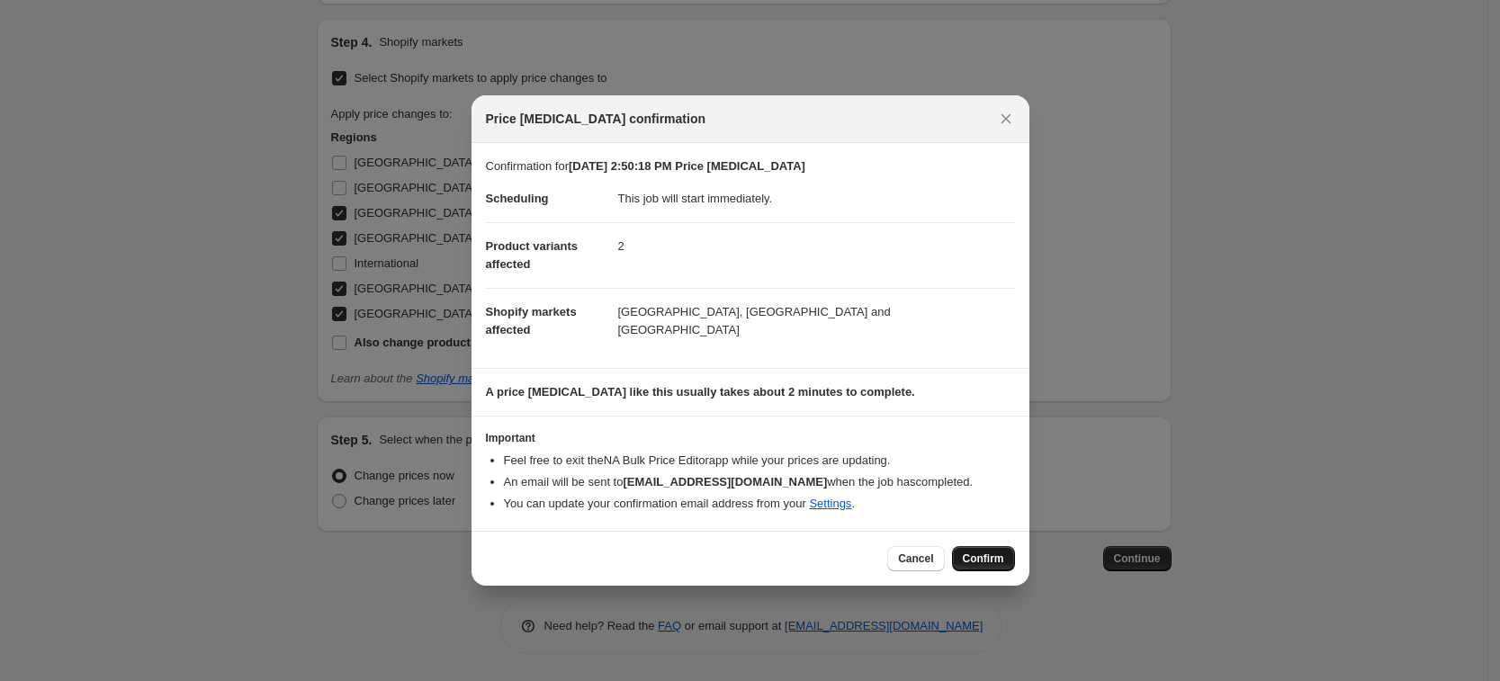
click at [986, 556] on span "Confirm" at bounding box center [983, 559] width 41 height 14
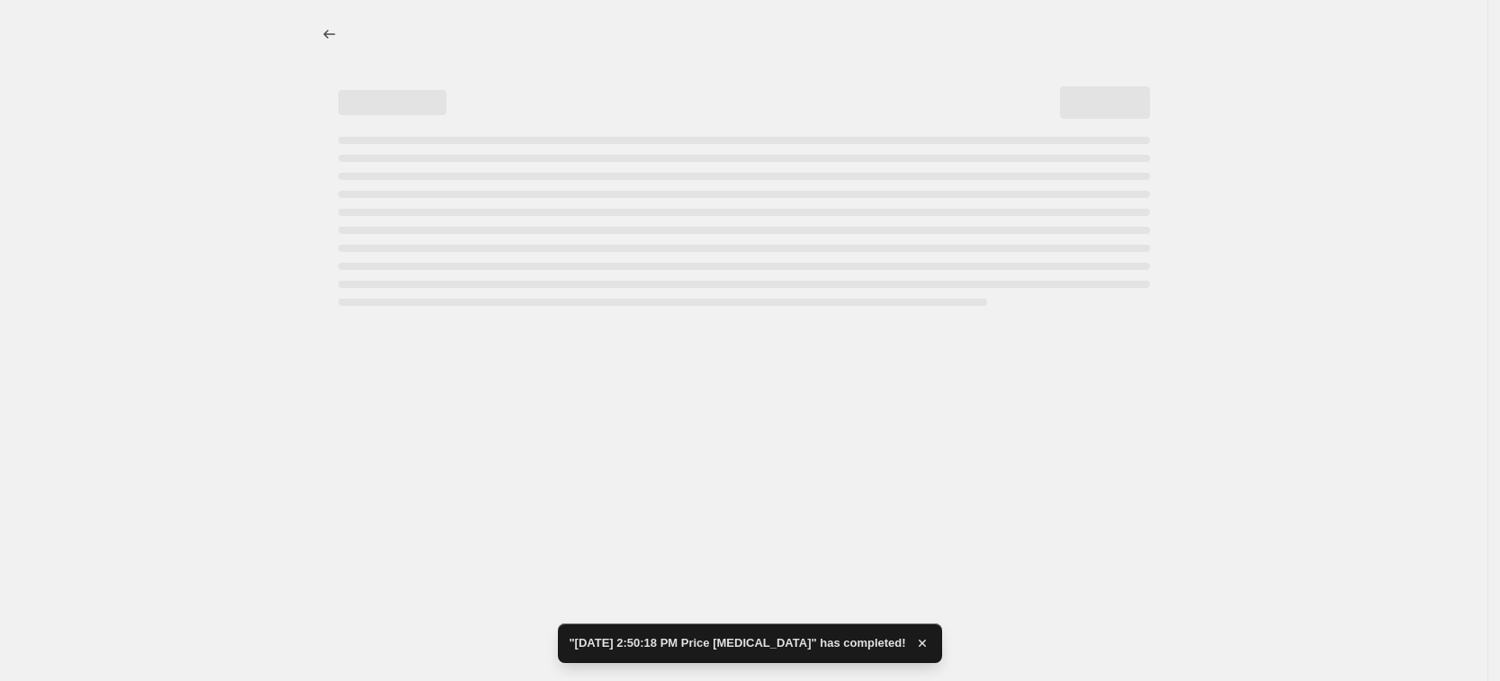
select select "7501644017"
